Goal: Use online tool/utility: Utilize a website feature to perform a specific function

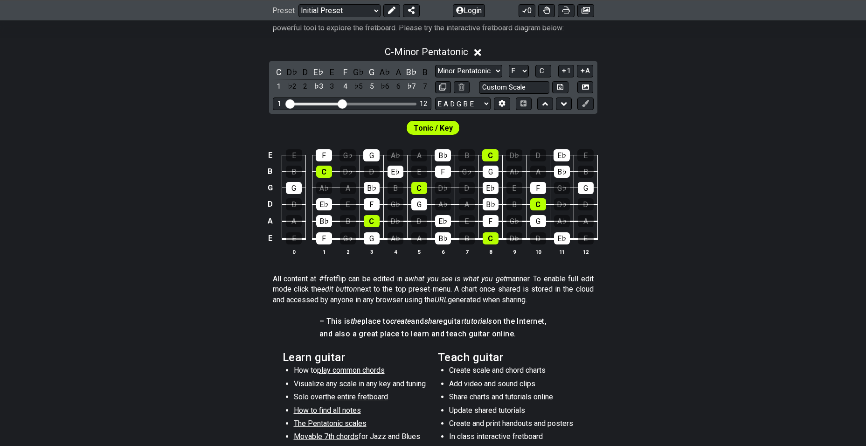
scroll to position [198, 0]
click at [523, 75] on select "A♭ A A♯ B♭ B C C♯ D♭ D D♯ E♭ E F F♯ G♭ G G♯" at bounding box center [519, 71] width 20 height 13
select select "G"
click at [509, 65] on select "A♭ A A♯ B♭ B C C♯ D♭ D D♯ E♭ E F F♯ G♭ G G♯" at bounding box center [519, 71] width 20 height 13
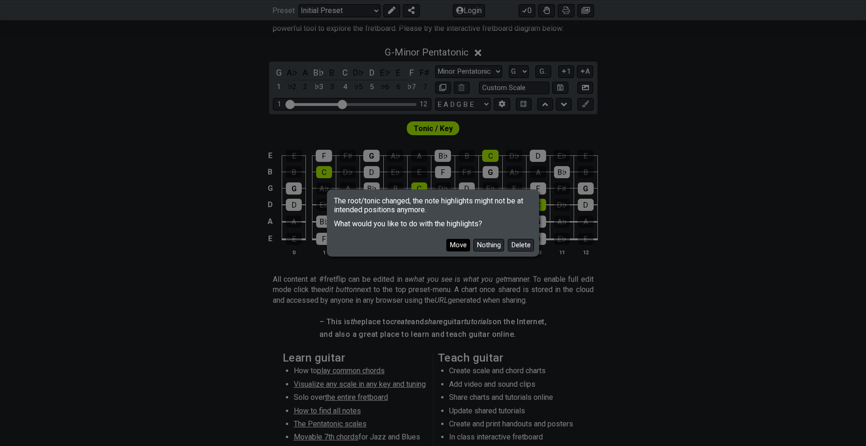
click at [459, 250] on button "Move" at bounding box center [458, 245] width 24 height 13
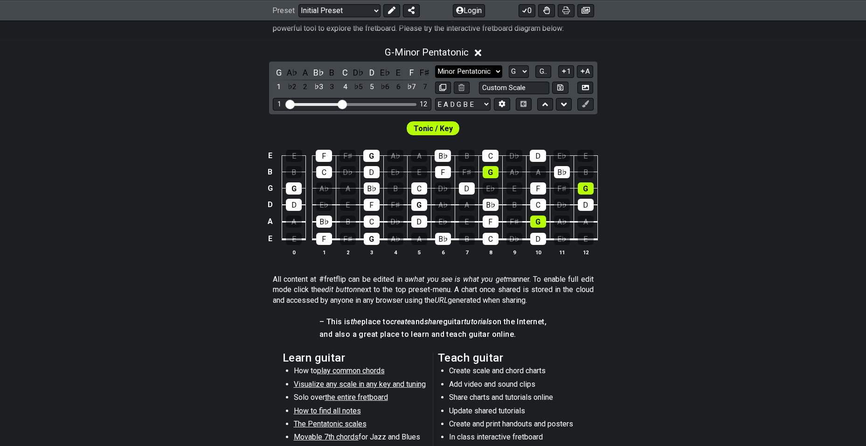
click at [482, 67] on select "Minor Pentatonic Click to edit Minor Pentatonic Major Pentatonic Minor Blues Ma…" at bounding box center [468, 71] width 67 height 13
click at [752, 186] on div "E E F F♯ G A♭ A B♭ B C D♭ D E♭ E B B C D♭ D E♭ E F F♯ G A♭ A B♭ B G G A♭ A B♭ B…" at bounding box center [433, 203] width 866 height 131
click at [358, 103] on div "Visible fret range" at bounding box center [351, 104] width 129 height 3
drag, startPoint x: 342, startPoint y: 107, endPoint x: 356, endPoint y: 107, distance: 14.0
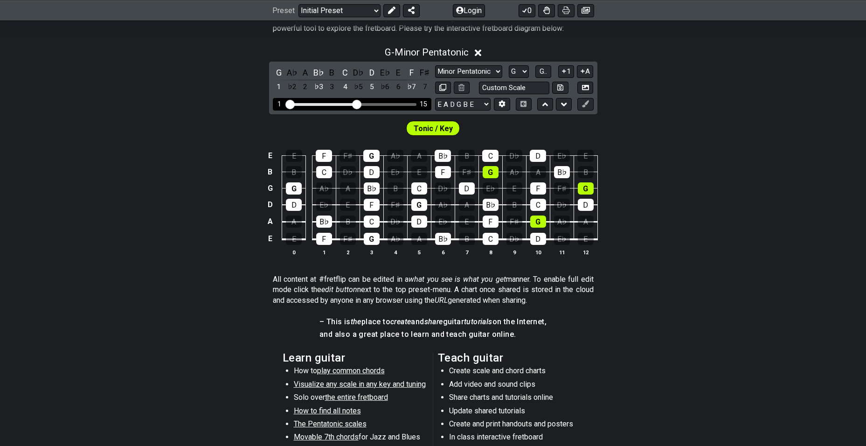
click at [356, 104] on input "Visible fret range" at bounding box center [352, 104] width 132 height 0
